Goal: Task Accomplishment & Management: Manage account settings

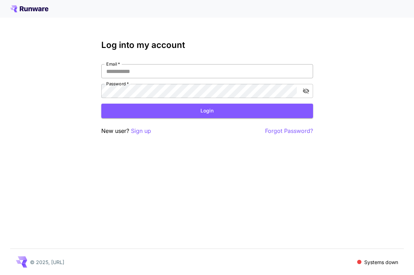
click at [203, 69] on input "Email   *" at bounding box center [207, 71] width 212 height 14
type input "**********"
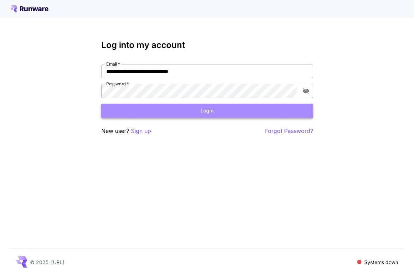
click at [206, 113] on button "Login" at bounding box center [207, 111] width 212 height 14
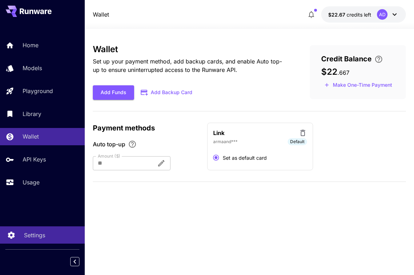
click at [58, 242] on link "Settings" at bounding box center [42, 235] width 85 height 17
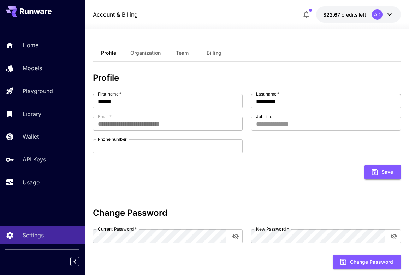
click at [371, 9] on button "$22.67 credits left AD" at bounding box center [358, 14] width 85 height 16
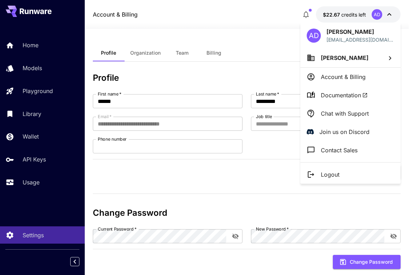
click at [32, 185] on div at bounding box center [207, 137] width 414 height 275
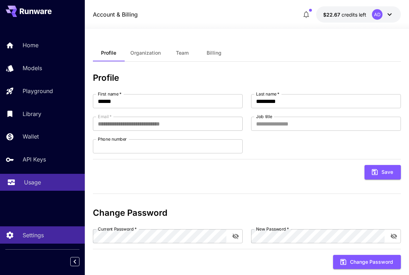
click at [40, 183] on p "Usage" at bounding box center [32, 182] width 17 height 8
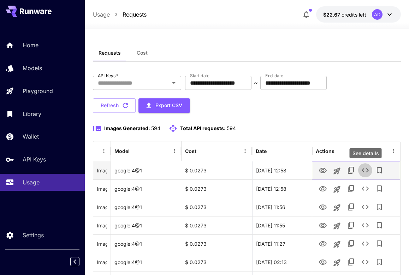
click at [363, 171] on icon "See details" at bounding box center [365, 170] width 8 height 8
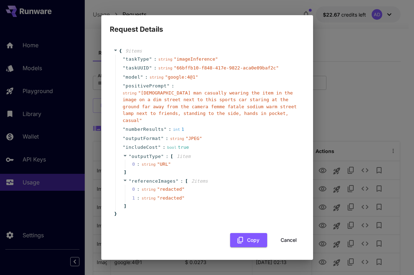
click at [374, 152] on div "Request Details { 9 item s " taskType " : string " imageInference " " taskUUID …" at bounding box center [207, 137] width 414 height 275
click at [292, 239] on button "Cancel" at bounding box center [289, 240] width 32 height 14
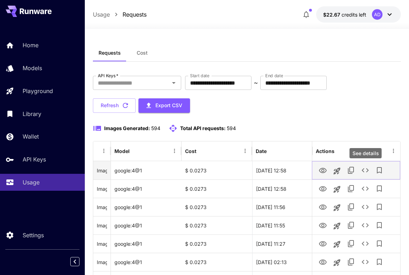
click at [364, 169] on icon "See details" at bounding box center [365, 170] width 8 height 8
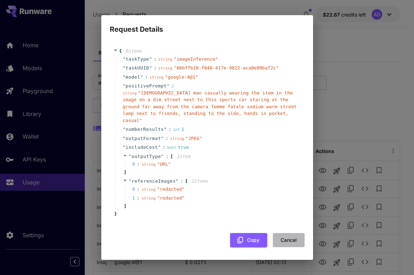
click at [286, 241] on button "Cancel" at bounding box center [289, 240] width 32 height 14
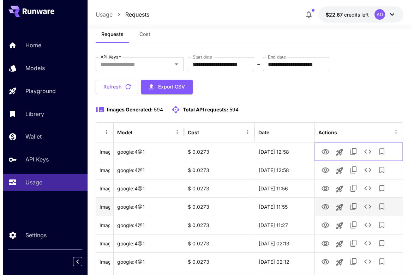
scroll to position [24, 0]
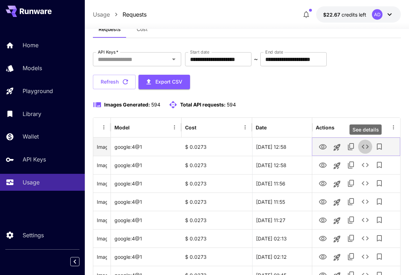
click at [365, 145] on icon "See details" at bounding box center [365, 147] width 8 height 8
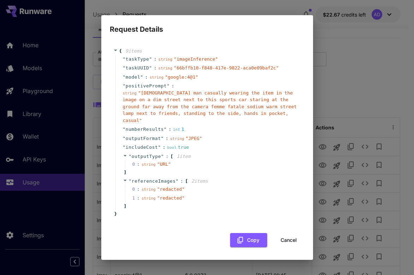
click at [119, 6] on div "Request Details { 9 item s " taskType " : string " imageInference " " taskUUID …" at bounding box center [207, 137] width 414 height 275
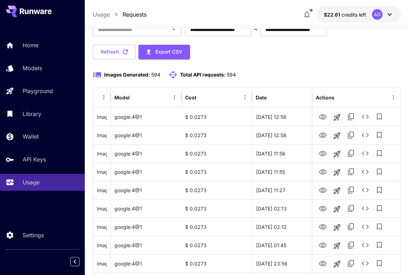
scroll to position [58, 0]
